Goal: Find contact information: Find contact information

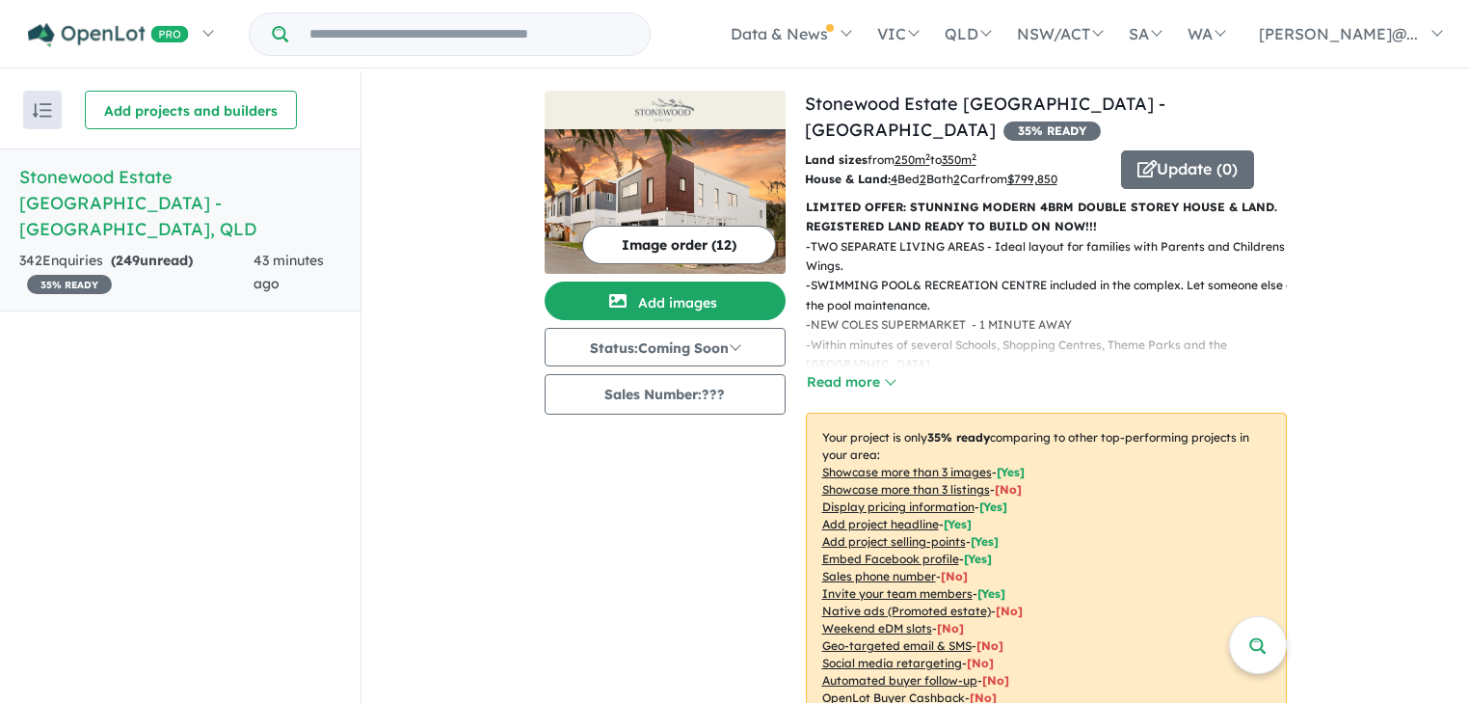
scroll to position [771, 0]
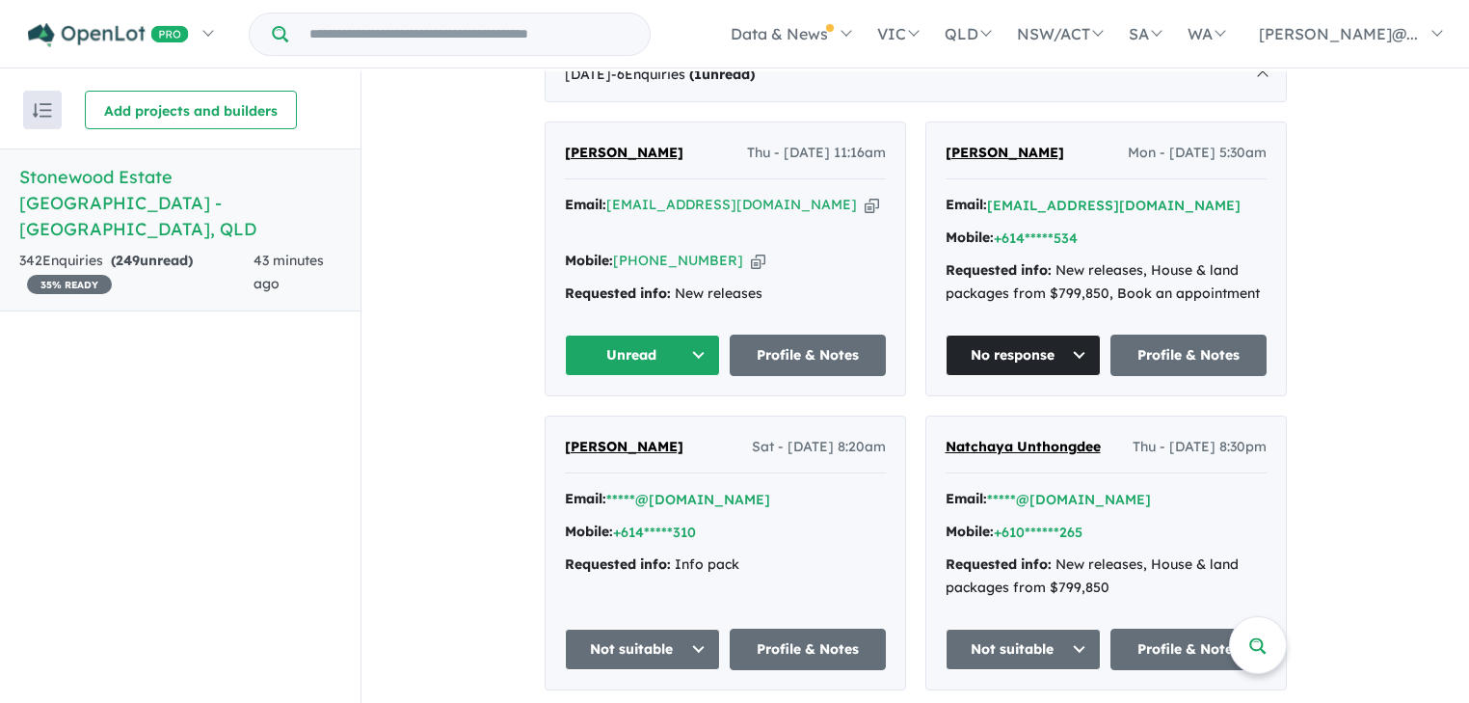
drag, startPoint x: 679, startPoint y: 125, endPoint x: 594, endPoint y: 123, distance: 84.9
click at [594, 142] on div "[PERSON_NAME] Thu - [DATE] 11:16am" at bounding box center [725, 161] width 321 height 39
copy span "[PERSON_NAME]"
click at [684, 142] on div "[PERSON_NAME] Thu - [DATE] 11:16am" at bounding box center [725, 161] width 321 height 39
drag, startPoint x: 671, startPoint y: 119, endPoint x: 563, endPoint y: 127, distance: 108.3
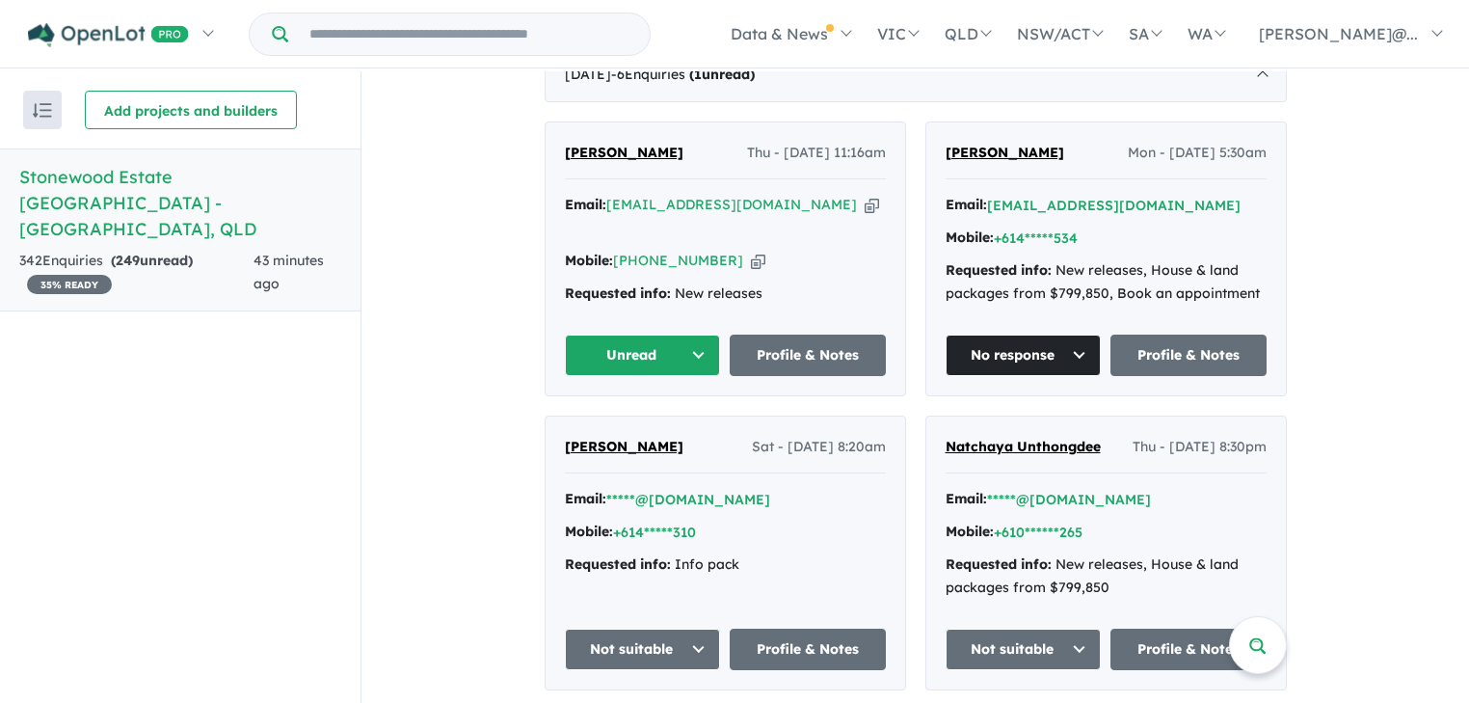
click at [565, 142] on div "[PERSON_NAME] Thu - [DATE] 11:16am" at bounding box center [725, 161] width 321 height 39
copy span "[PERSON_NAME]"
click at [865, 195] on icon "button" at bounding box center [872, 205] width 14 height 20
copy span "[PERSON_NAME]"
click at [751, 251] on icon "button" at bounding box center [758, 261] width 14 height 20
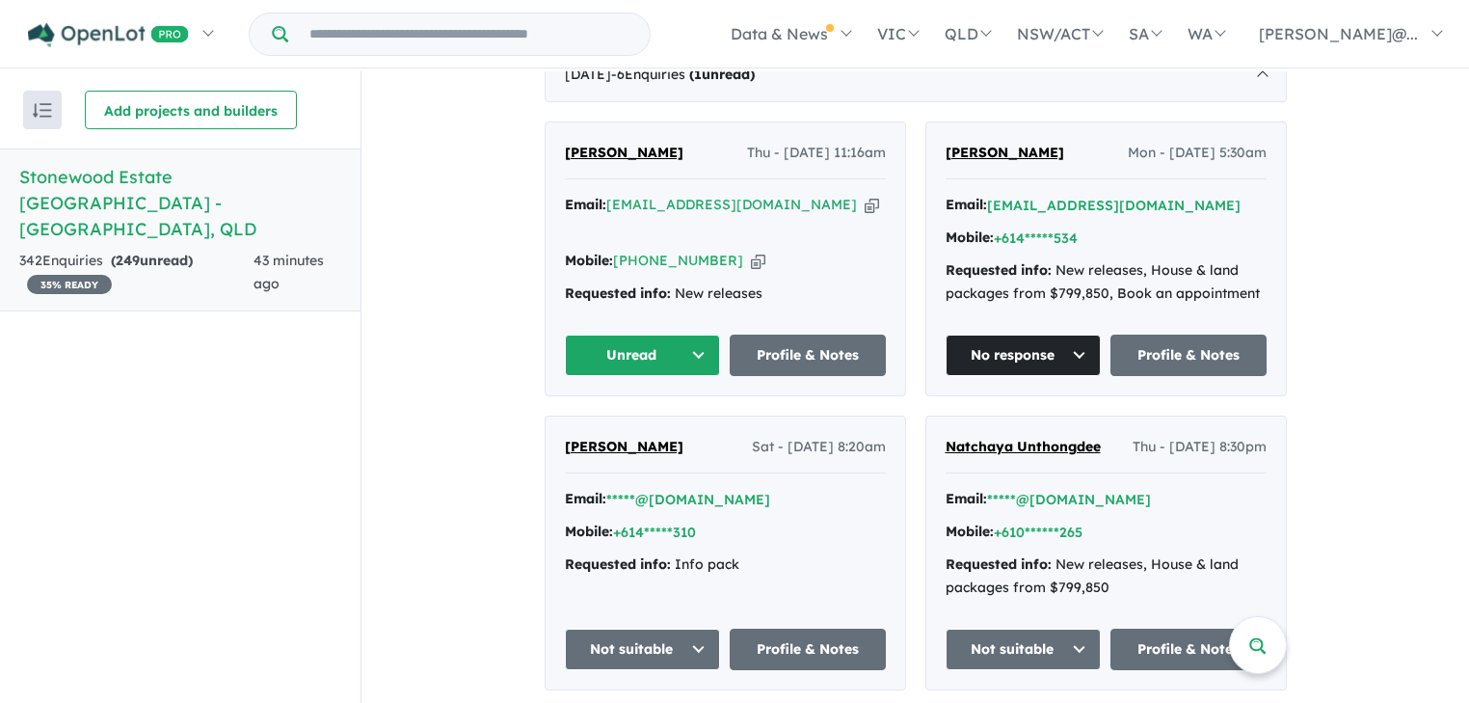
copy span "[PERSON_NAME]"
drag, startPoint x: 551, startPoint y: 122, endPoint x: 586, endPoint y: 123, distance: 34.7
click at [586, 123] on div "[PERSON_NAME] Thu - [DATE] 11:16am Email: [EMAIL_ADDRESS][DOMAIN_NAME] Copied! …" at bounding box center [726, 258] width 360 height 273
copy span "Hira"
drag, startPoint x: 675, startPoint y: 126, endPoint x: 598, endPoint y: 121, distance: 77.3
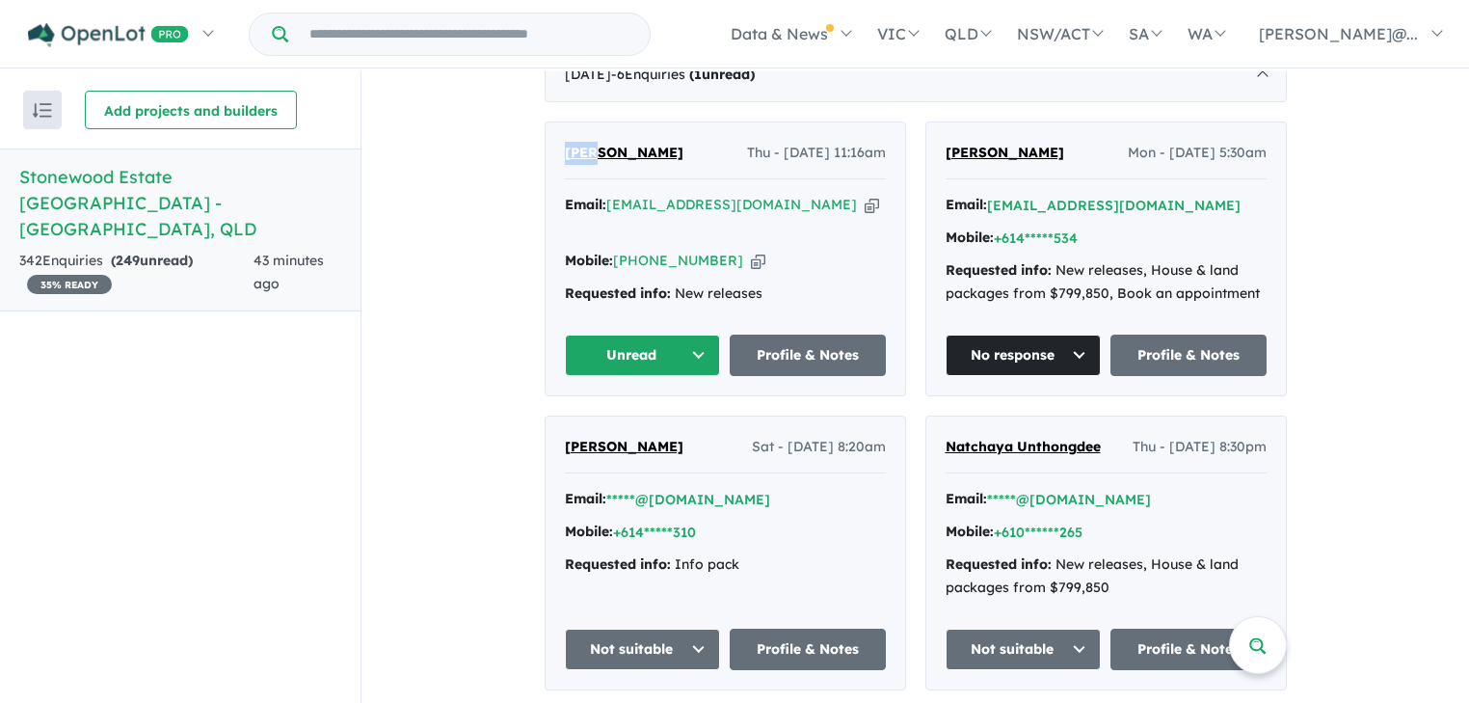
click at [598, 142] on div "[PERSON_NAME] Thu - [DATE] 11:16am" at bounding box center [725, 161] width 321 height 39
copy span "[PERSON_NAME]"
click at [865, 195] on icon "button" at bounding box center [872, 205] width 14 height 20
copy span "[PERSON_NAME]"
click at [751, 251] on icon "button" at bounding box center [758, 261] width 14 height 20
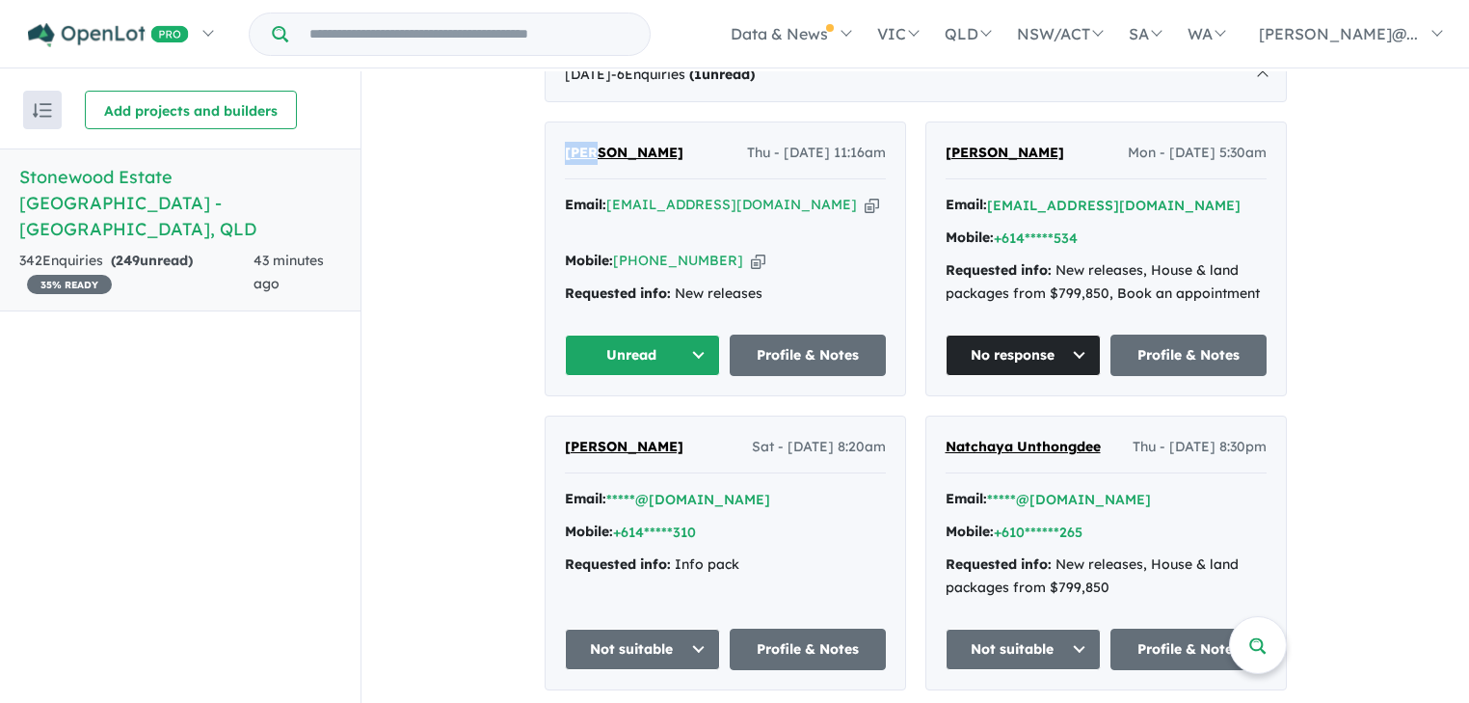
copy span "[PERSON_NAME]"
click at [701, 335] on button "Unread" at bounding box center [643, 355] width 156 height 41
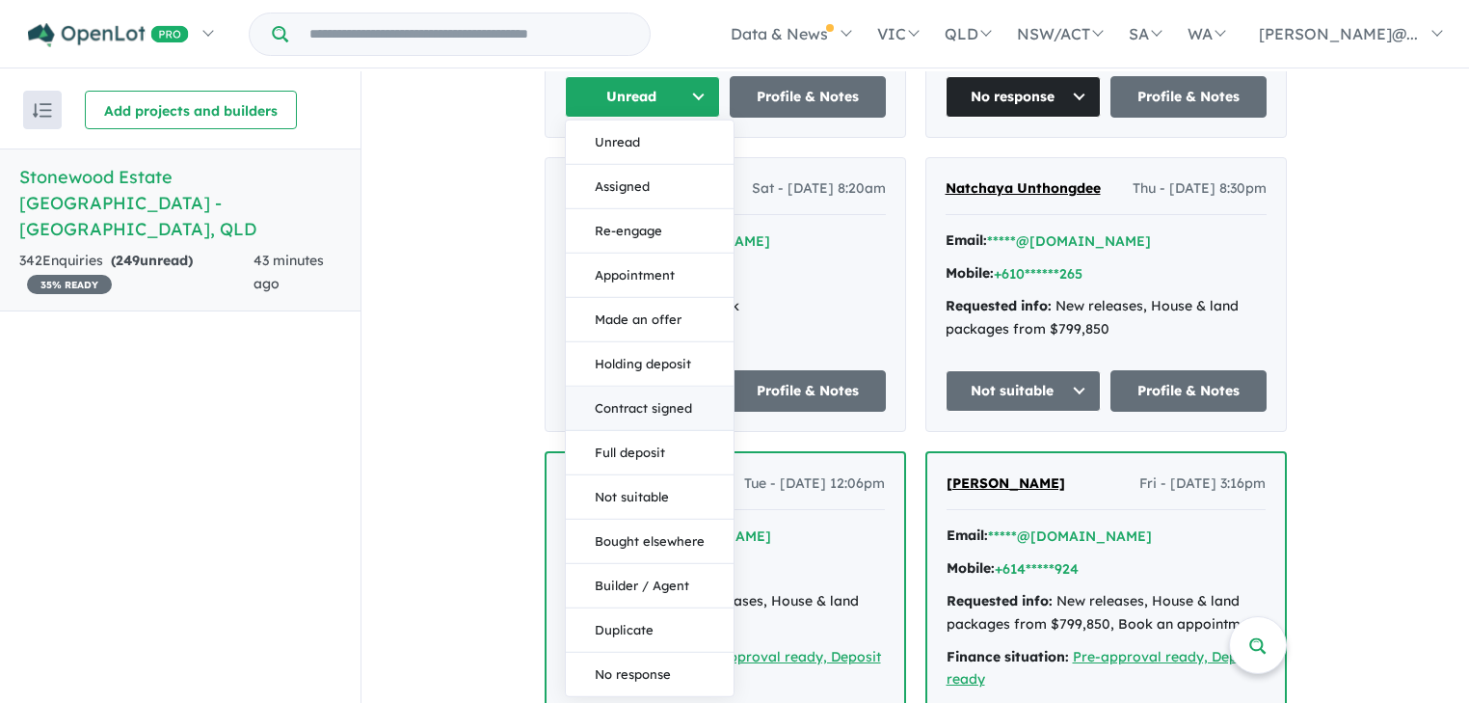
scroll to position [1003, 0]
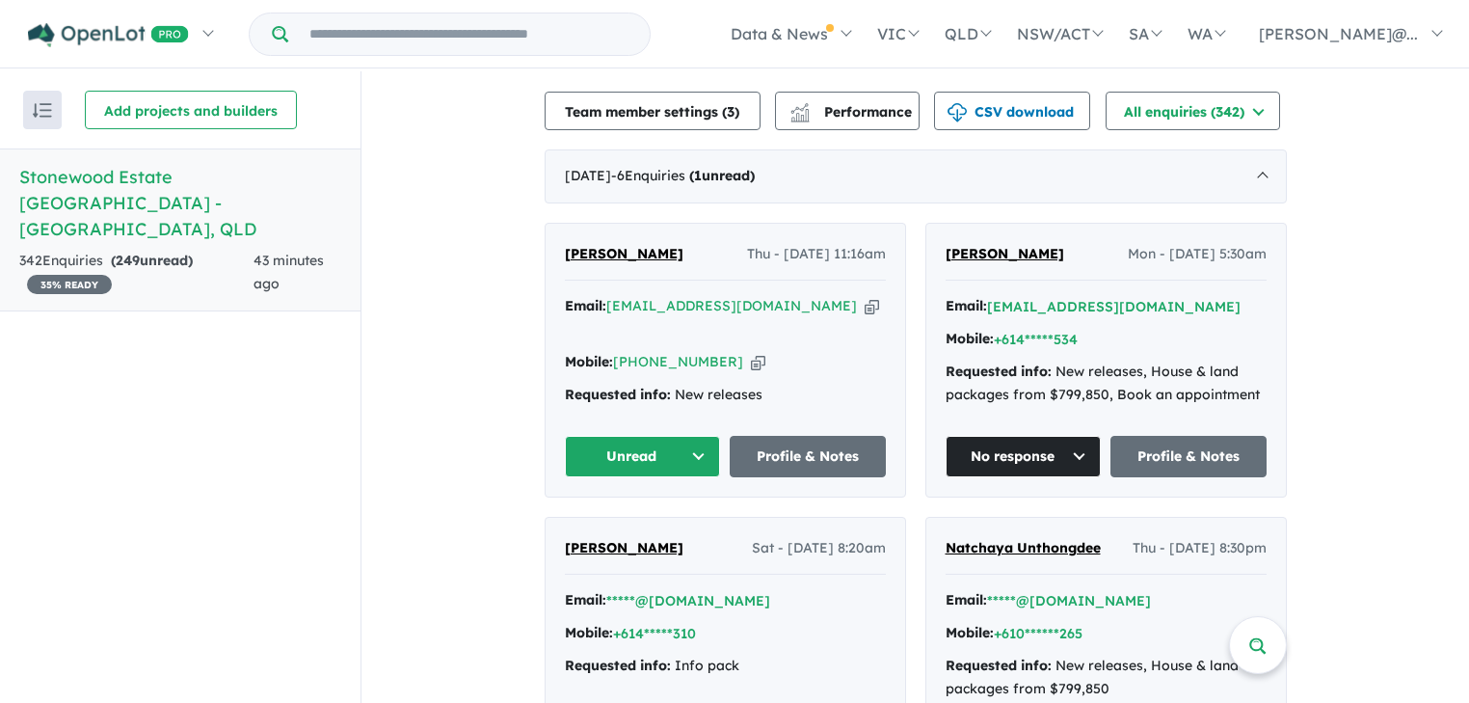
scroll to position [694, 0]
